Goal: Download file/media

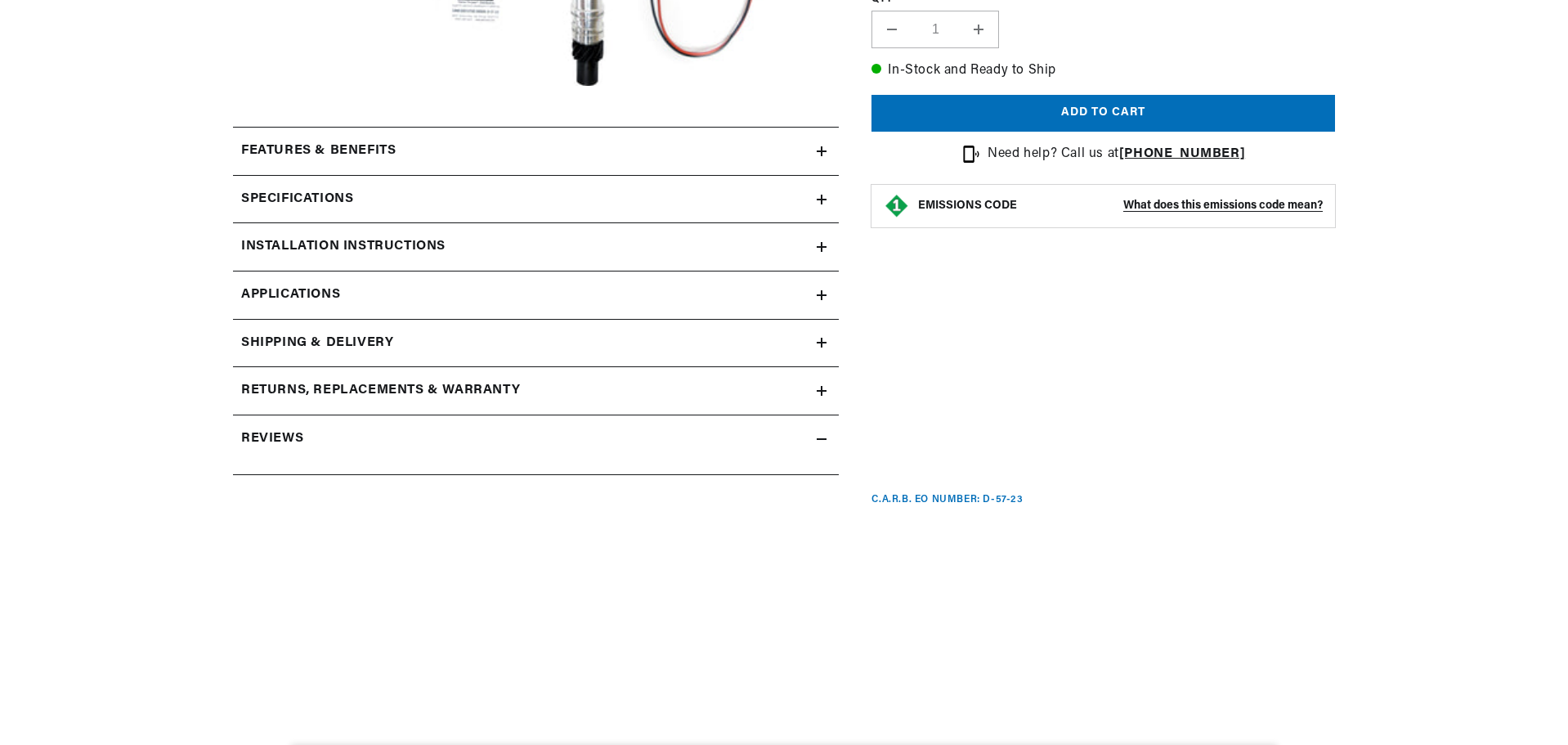
scroll to position [678, 0]
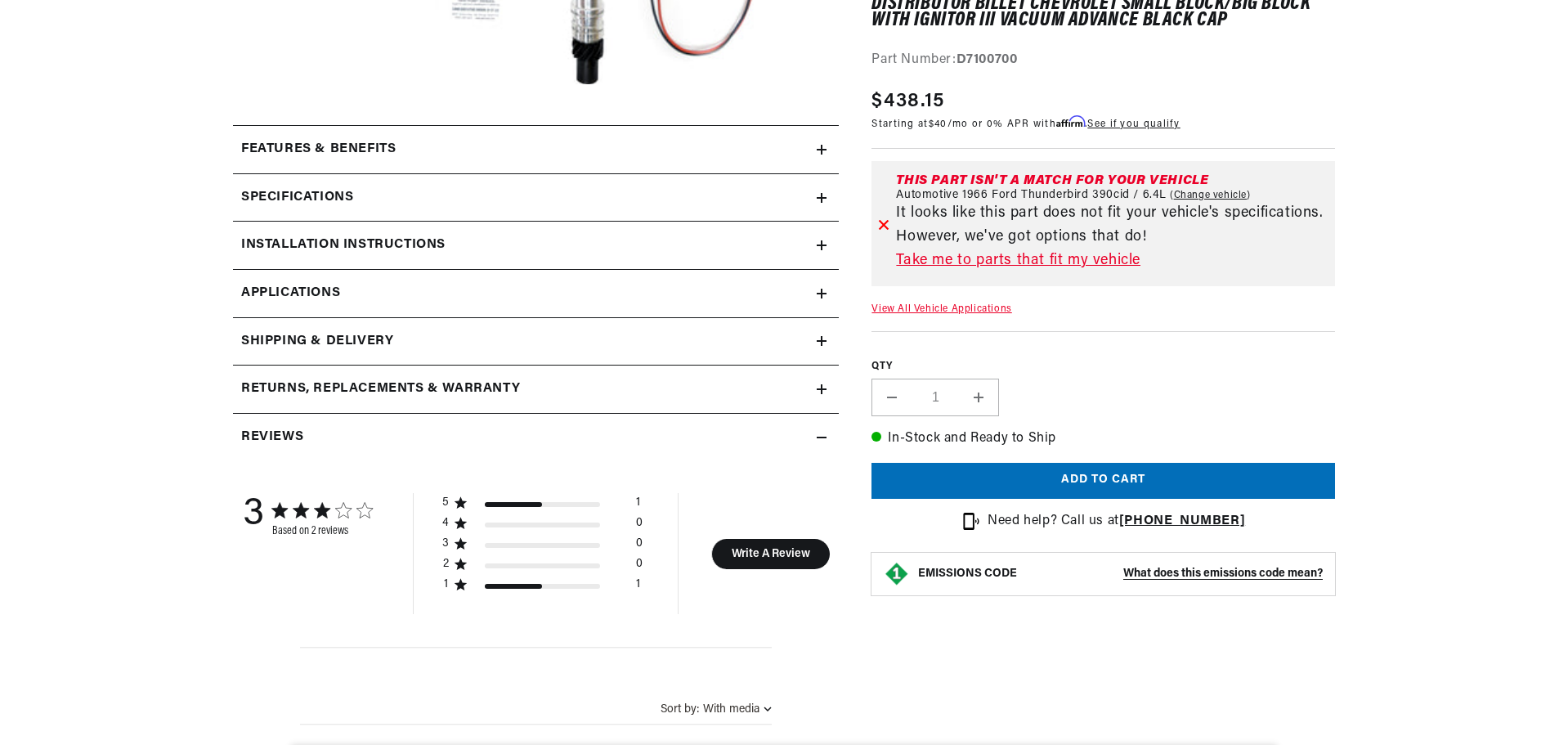
click at [344, 244] on h2 "Installation instructions" at bounding box center [343, 245] width 205 height 22
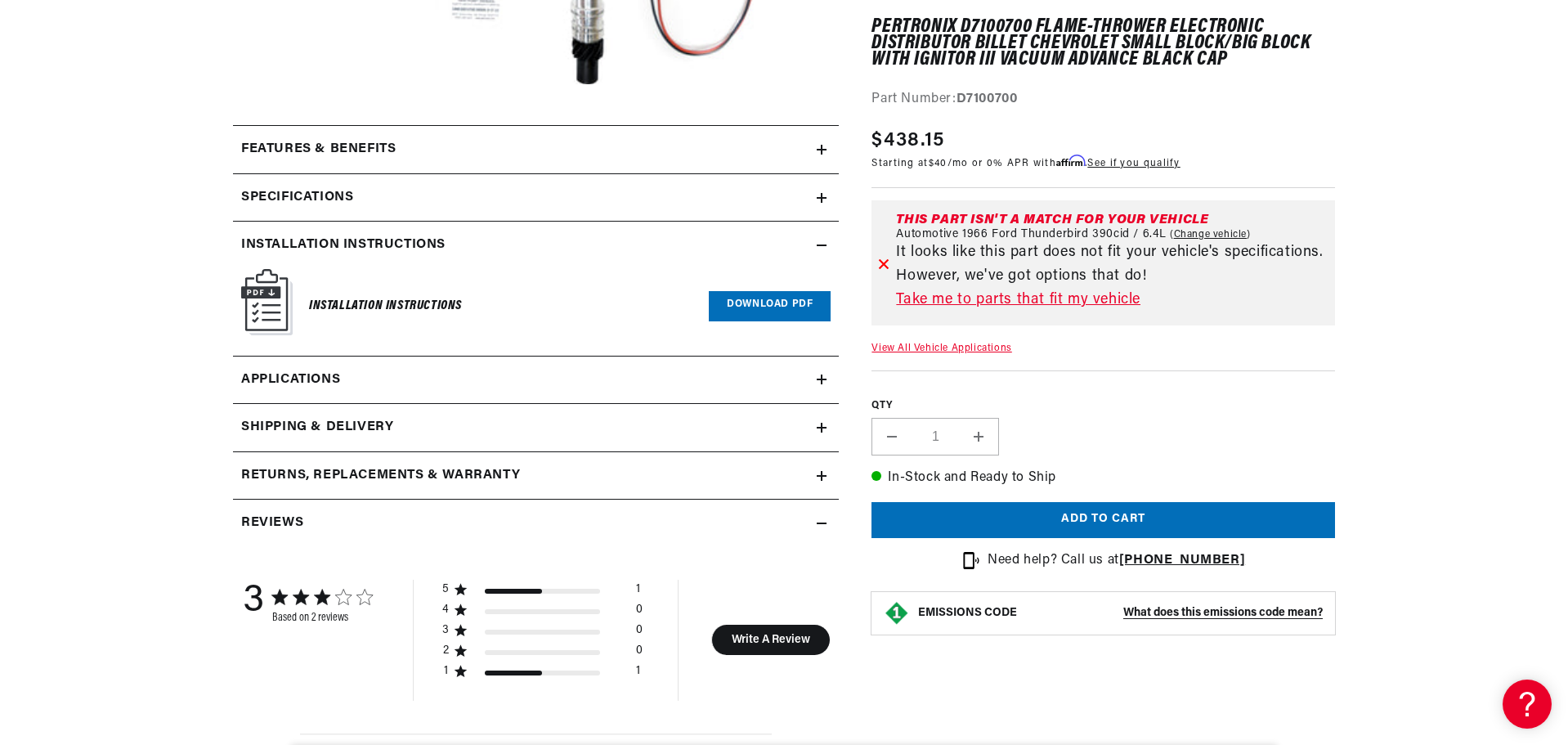
scroll to position [0, 0]
click at [744, 304] on link "Download PDF" at bounding box center [769, 306] width 122 height 31
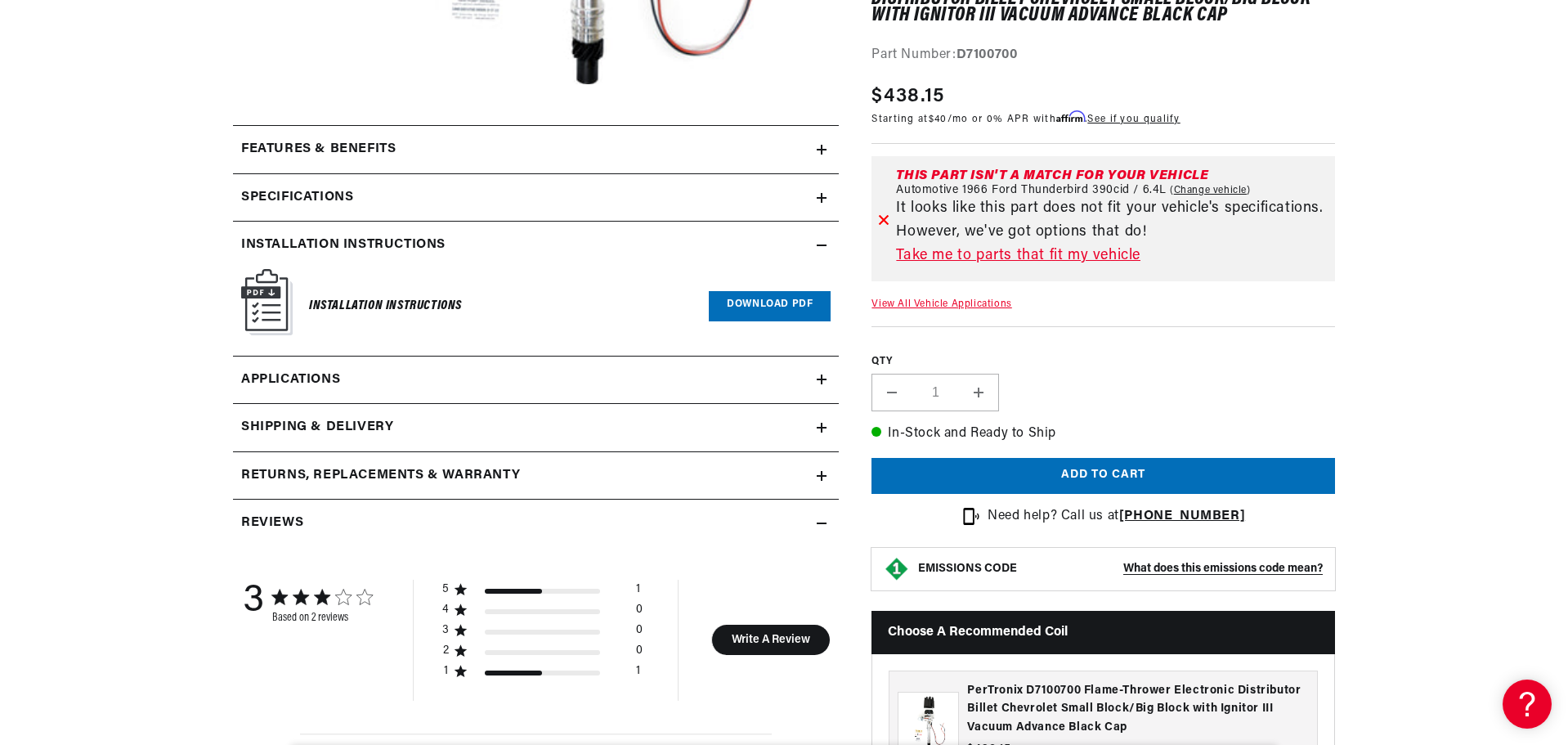
scroll to position [0, 496]
